Goal: Find specific page/section: Find specific page/section

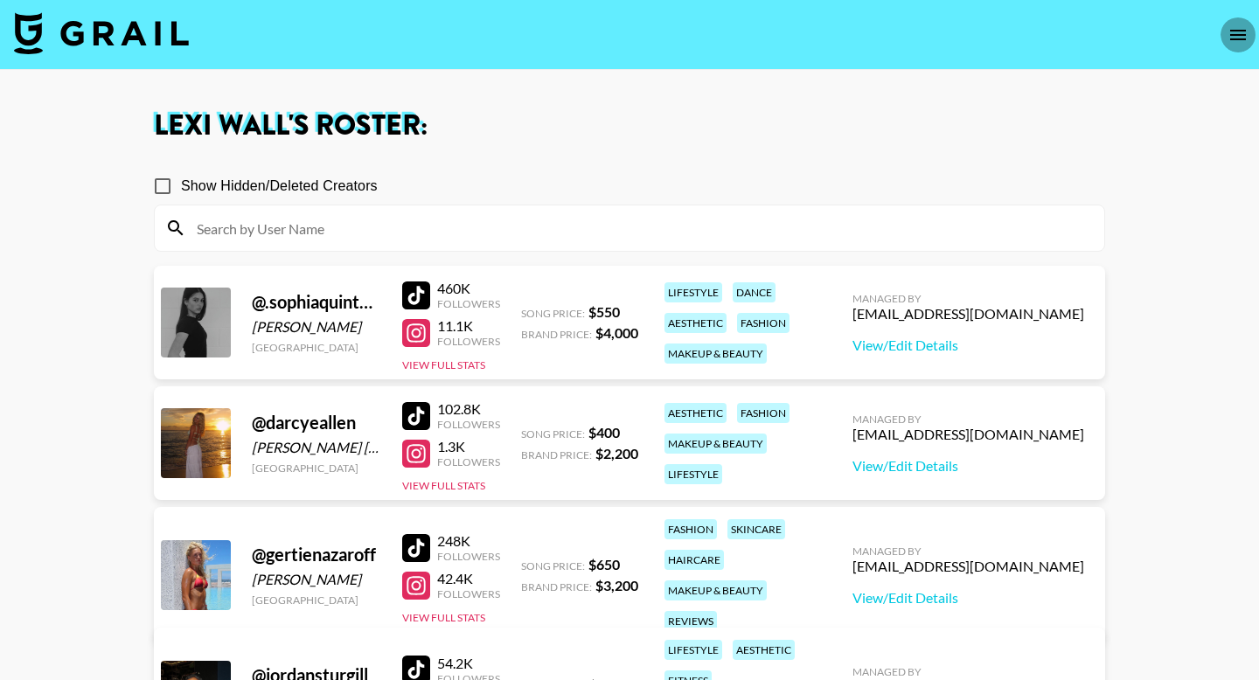
click at [1246, 25] on icon "open drawer" at bounding box center [1237, 34] width 21 height 21
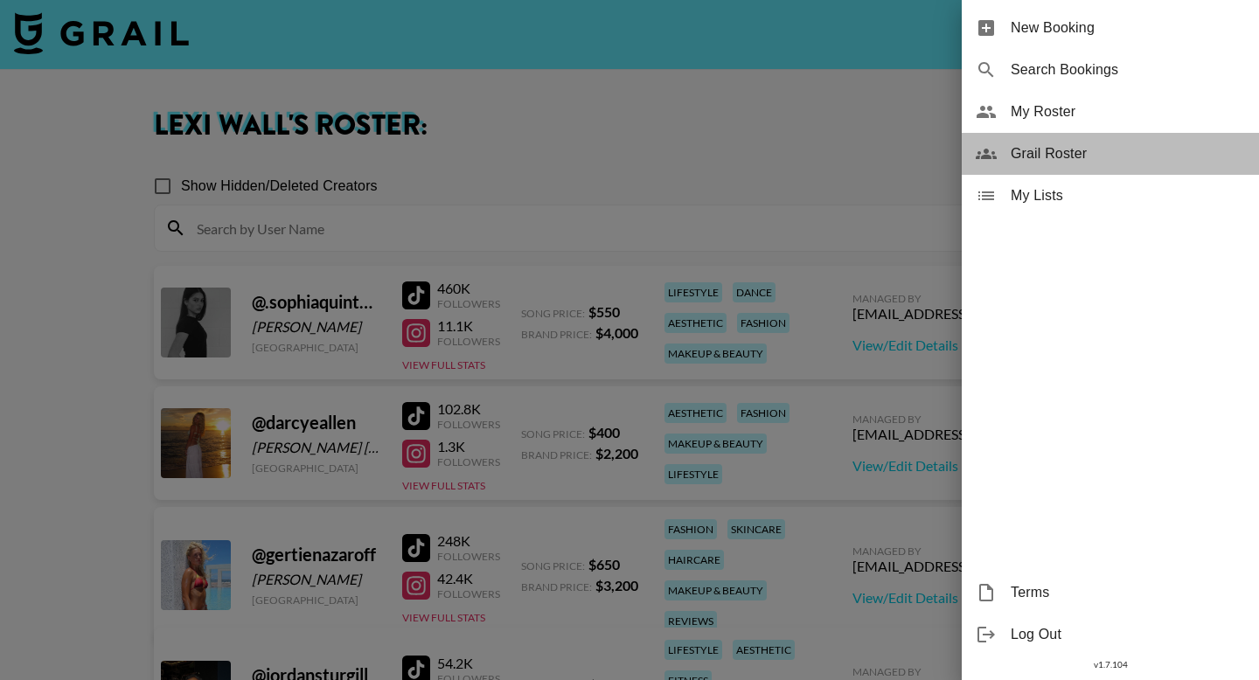
click at [1094, 146] on span "Grail Roster" at bounding box center [1127, 153] width 234 height 21
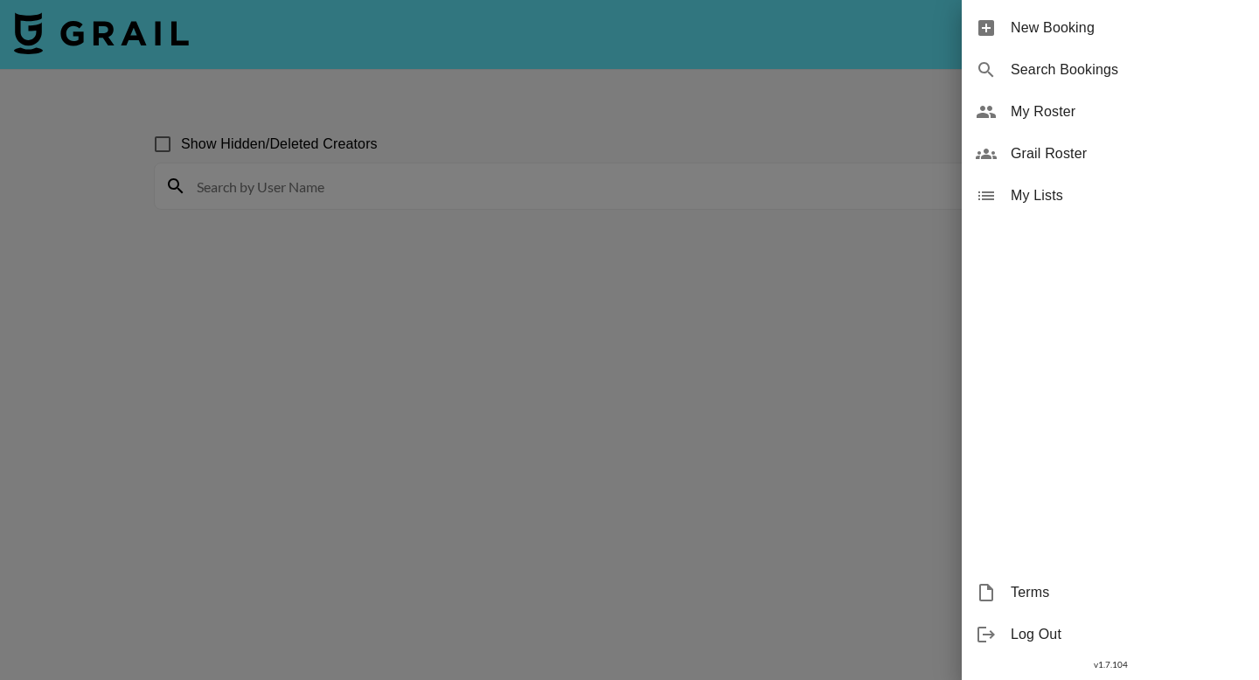
click at [601, 383] on div at bounding box center [629, 340] width 1259 height 680
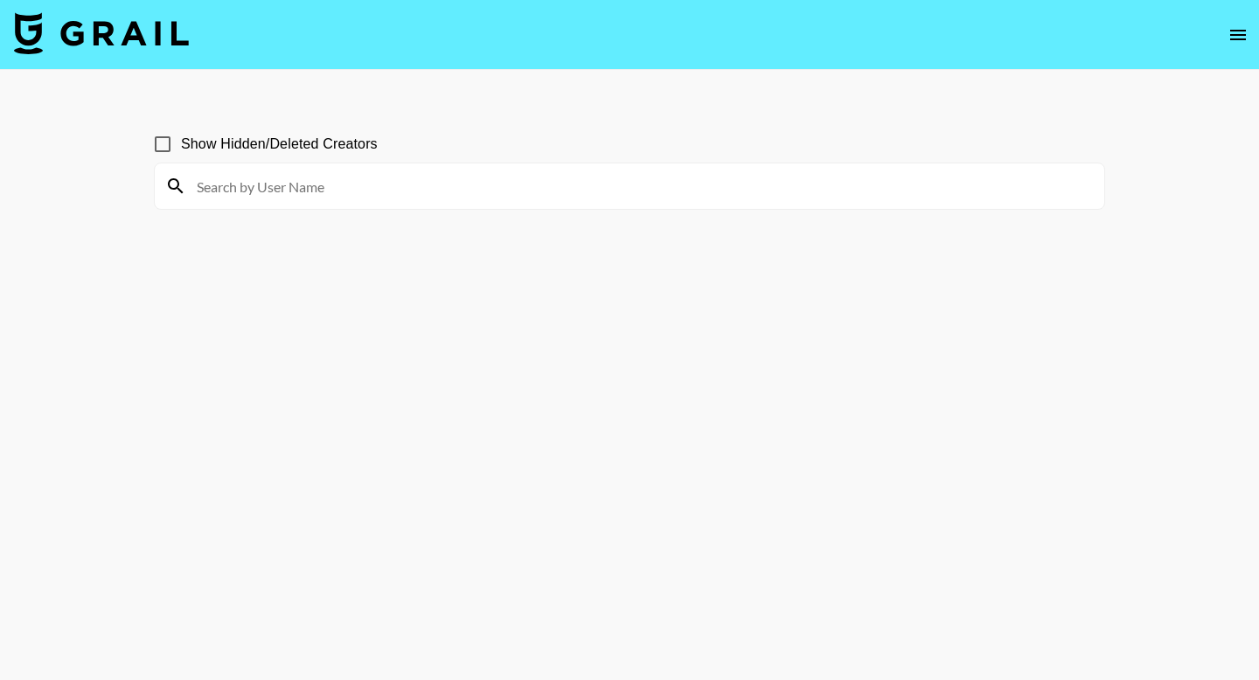
click at [732, 63] on nav at bounding box center [629, 35] width 1259 height 70
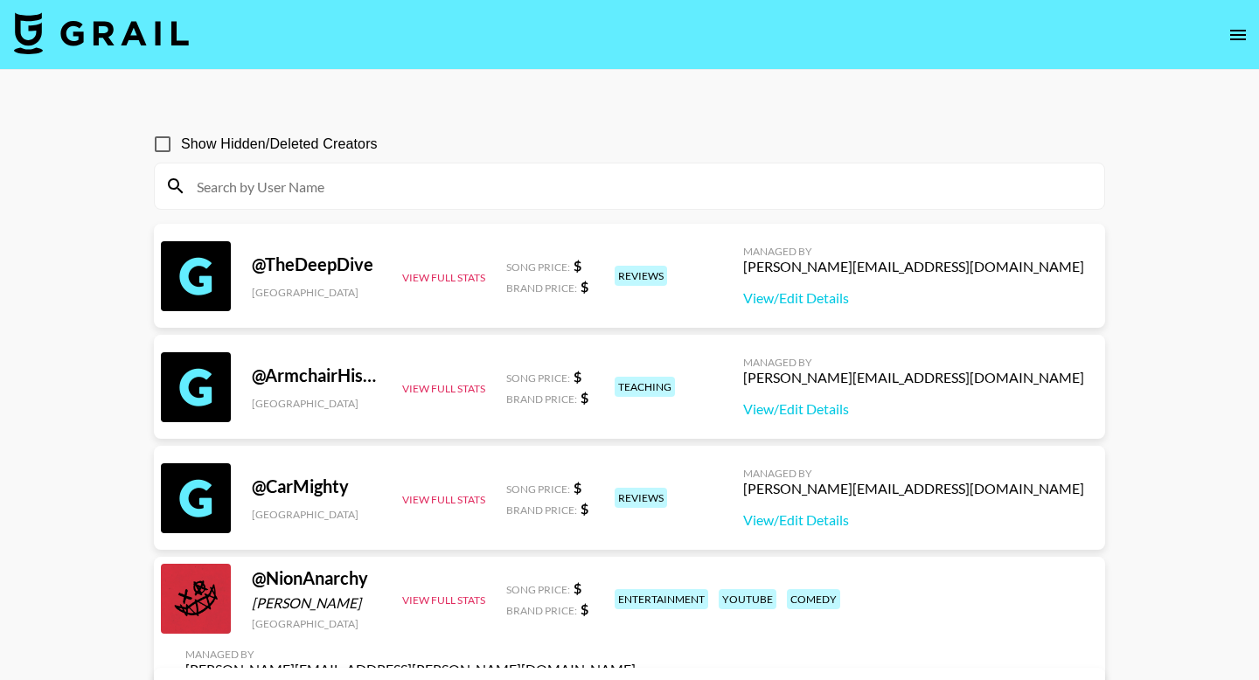
click at [733, 170] on div at bounding box center [629, 185] width 949 height 45
click at [707, 198] on input at bounding box center [639, 186] width 907 height 28
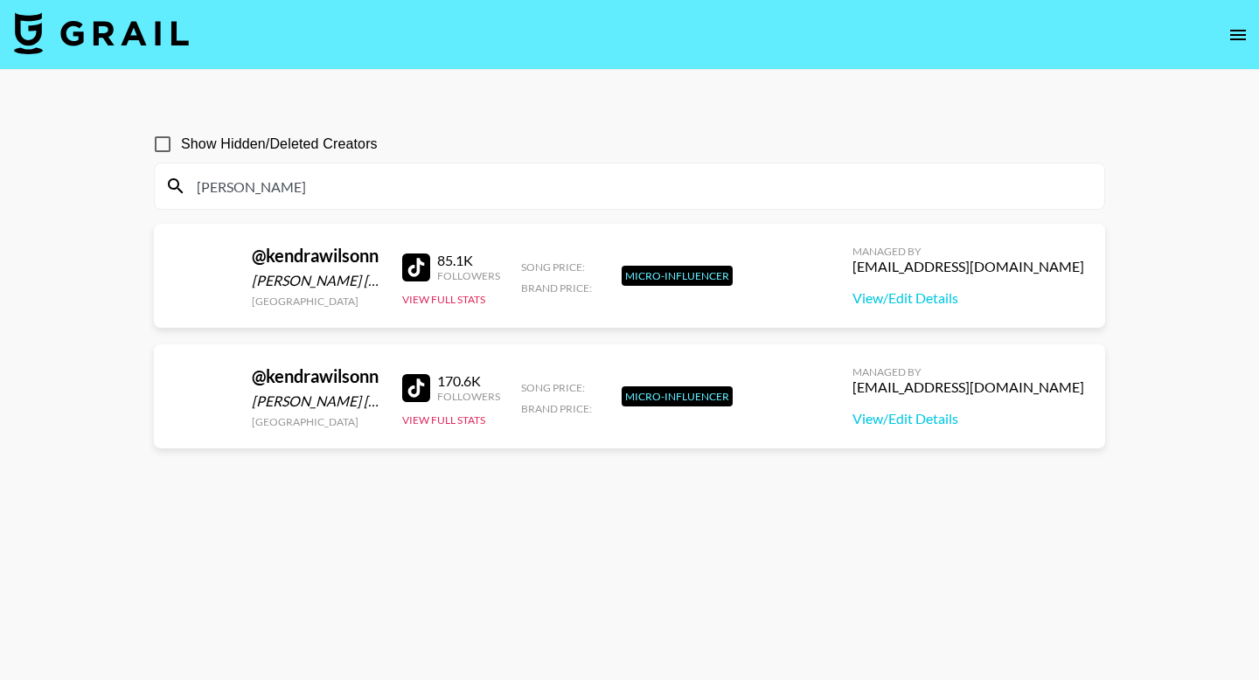
type input "[PERSON_NAME]"
